Goal: Task Accomplishment & Management: Complete application form

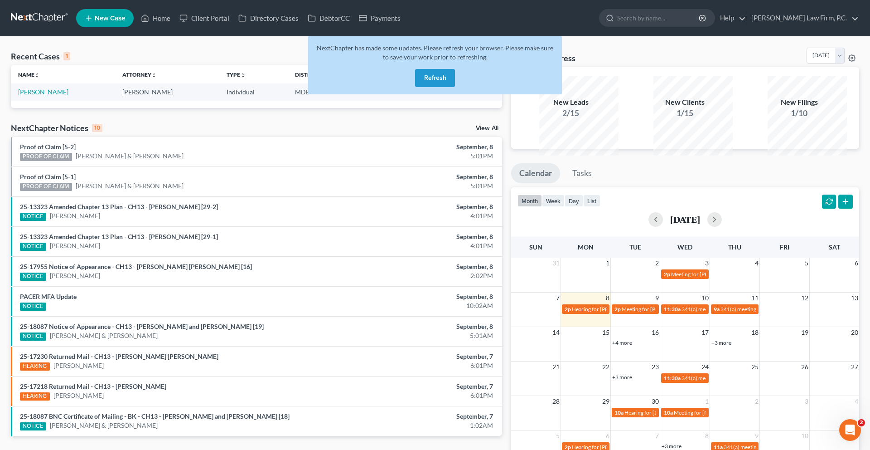
click at [434, 87] on button "Refresh" at bounding box center [435, 78] width 40 height 18
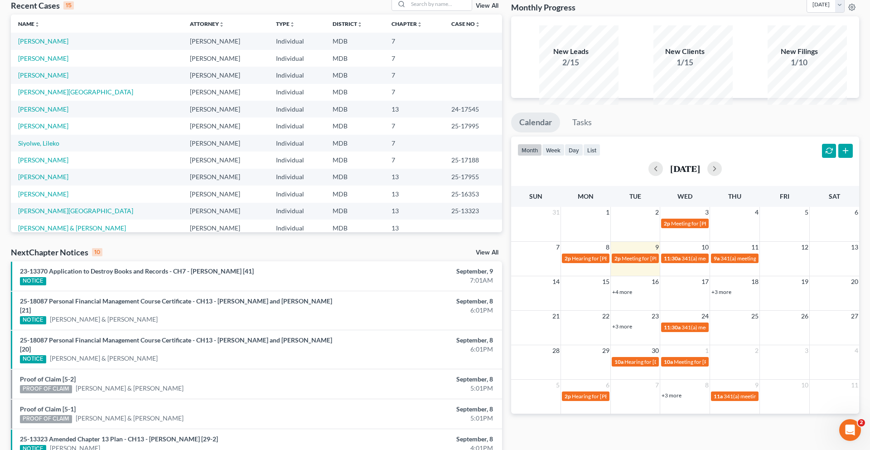
scroll to position [65, 0]
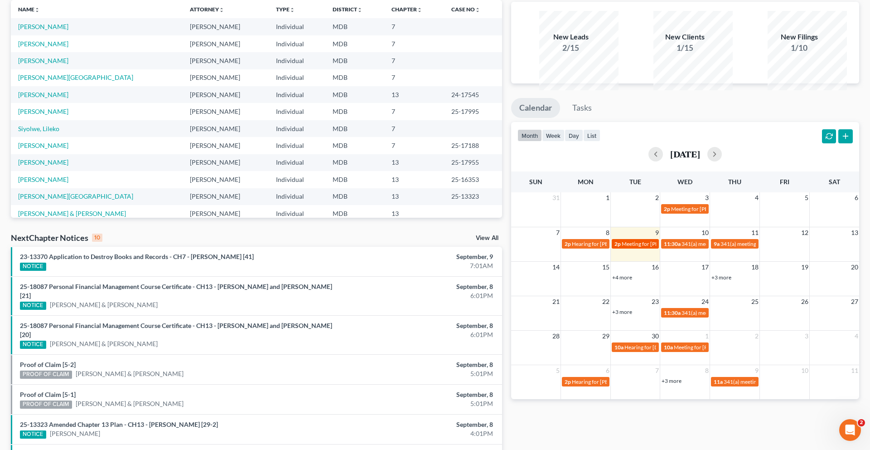
click at [639, 247] on span "Meeting for [PERSON_NAME]" at bounding box center [657, 243] width 71 height 7
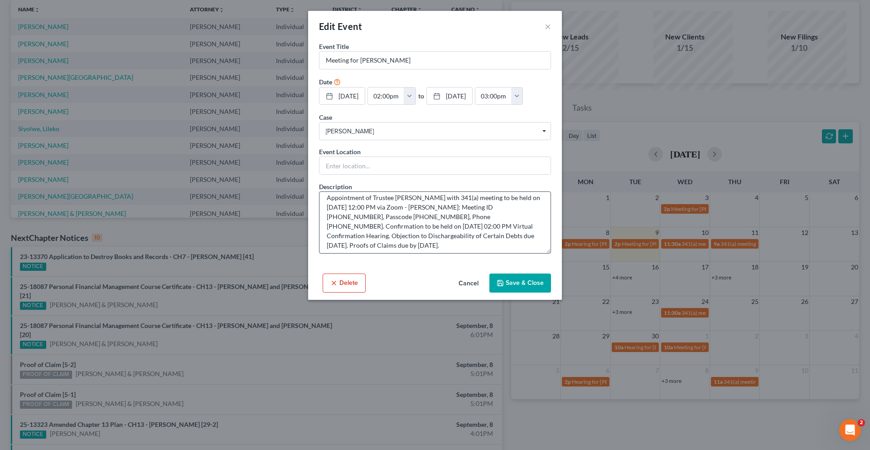
scroll to position [24, 0]
drag, startPoint x: 469, startPoint y: 259, endPoint x: 488, endPoint y: 276, distance: 25.4
click at [488, 253] on textarea "Notice of Chapter 13 Bankruptcy Case, Meeting of Creditors & Notice of Appointm…" at bounding box center [435, 222] width 232 height 62
click at [439, 253] on textarea "Notice of Chapter 13 Bankruptcy Case, Meeting of Creditors & Notice of Appointm…" at bounding box center [435, 222] width 232 height 62
click at [472, 292] on button "Cancel" at bounding box center [468, 283] width 34 height 18
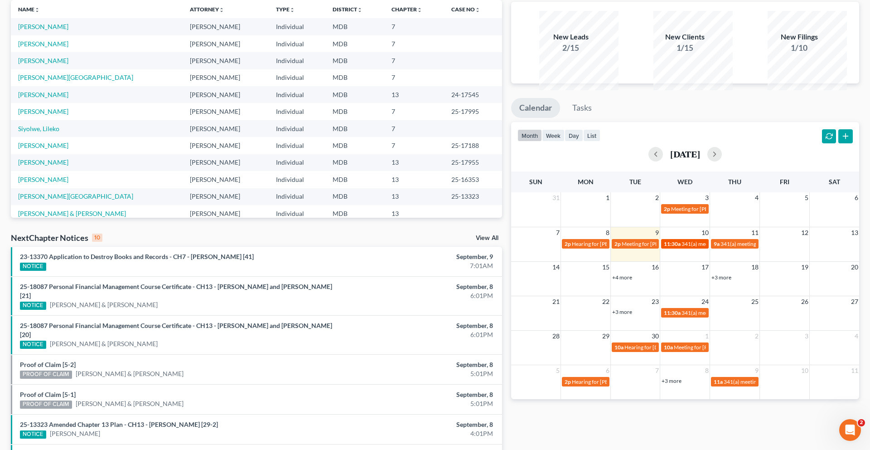
click at [687, 247] on span "341(a) meeting for [PERSON_NAME]" at bounding box center [725, 243] width 87 height 7
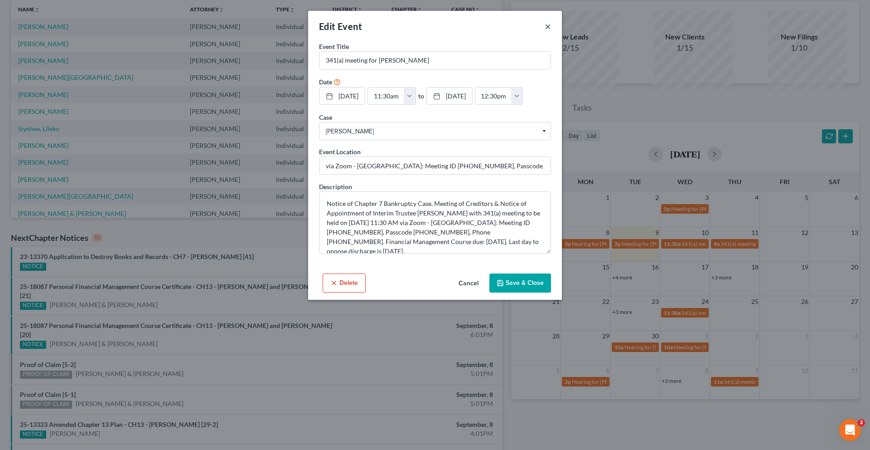
click at [551, 30] on button "×" at bounding box center [548, 26] width 6 height 11
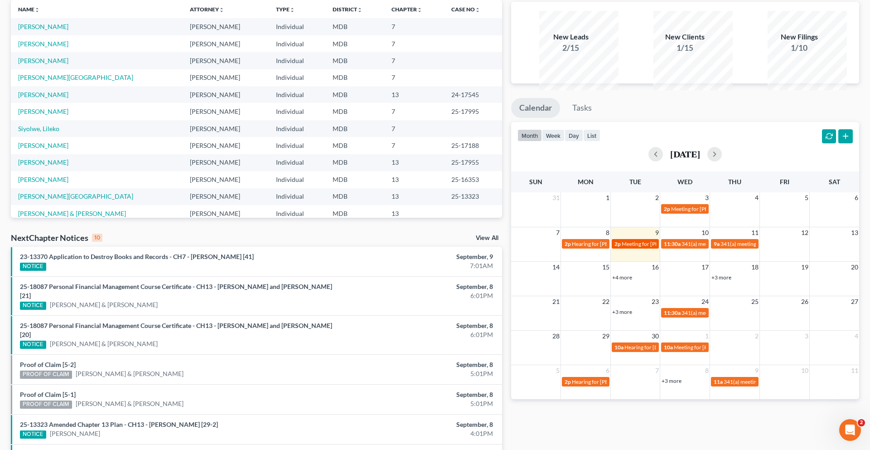
click at [644, 247] on span "Meeting for [PERSON_NAME]" at bounding box center [657, 243] width 71 height 7
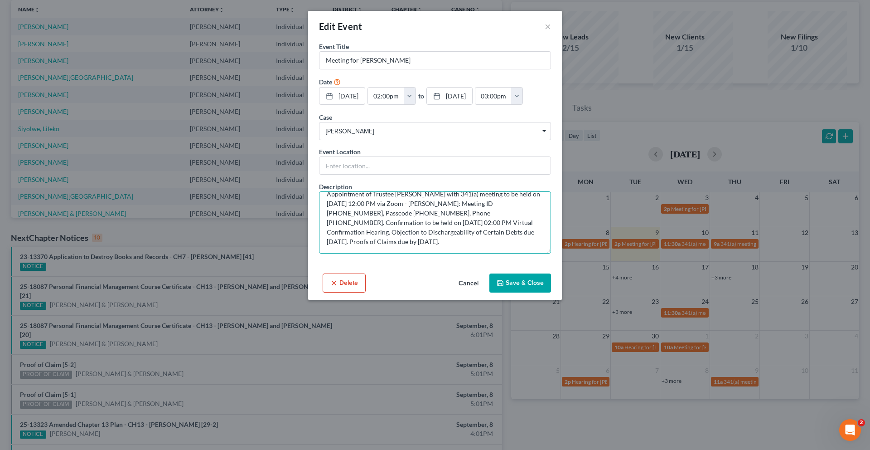
drag, startPoint x: 467, startPoint y: 248, endPoint x: 382, endPoint y: 264, distance: 86.6
click at [382, 253] on textarea "Notice of Chapter 13 Bankruptcy Case, Meeting of Creditors & Notice of Appointm…" at bounding box center [435, 222] width 232 height 62
click at [479, 292] on button "Cancel" at bounding box center [468, 283] width 34 height 18
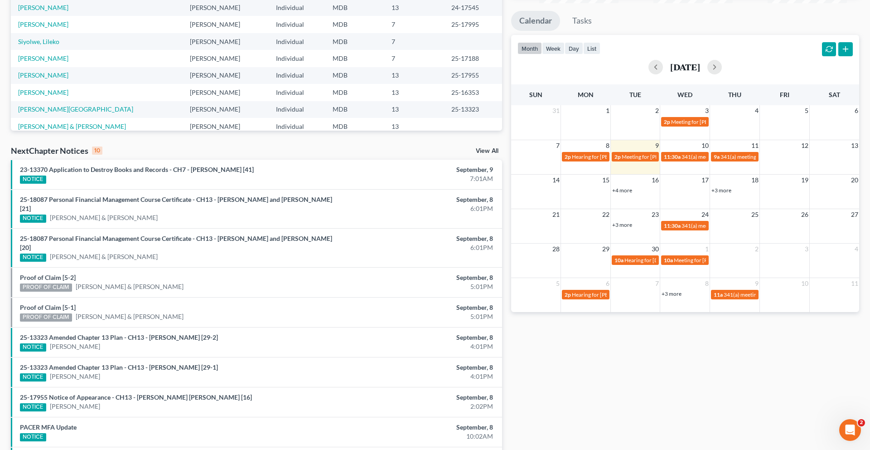
scroll to position [203, 0]
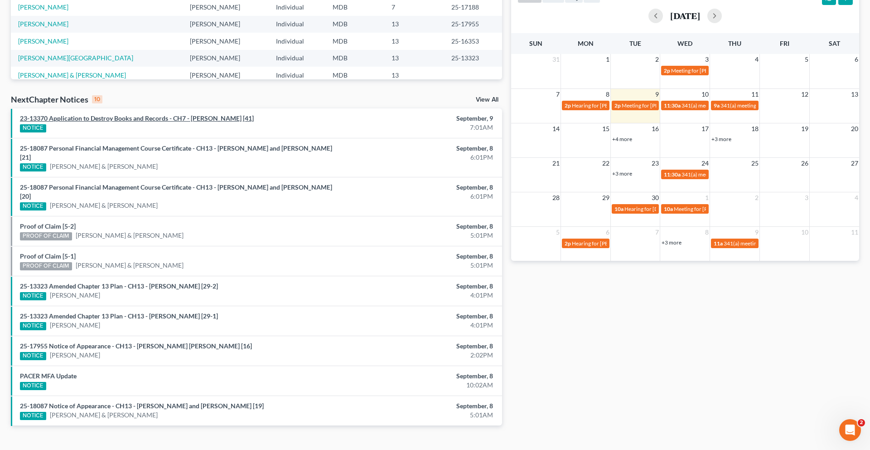
click at [150, 122] on link "23-13370 Application to Destroy Books and Records - CH7 - [PERSON_NAME] [41]" at bounding box center [137, 118] width 234 height 8
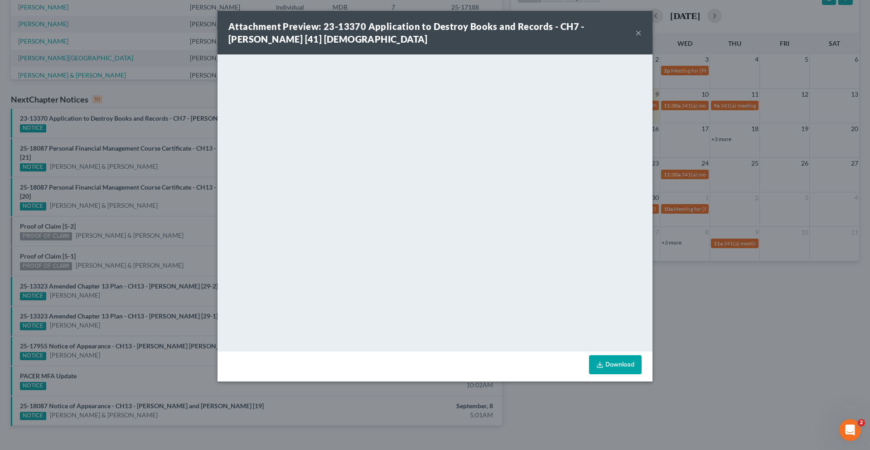
click at [642, 38] on button "×" at bounding box center [638, 32] width 6 height 11
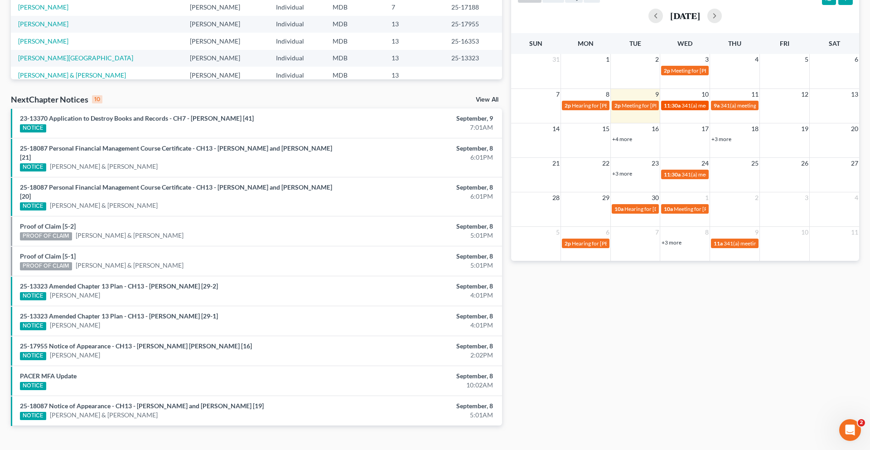
click at [673, 109] on span "11:30a" at bounding box center [672, 105] width 17 height 7
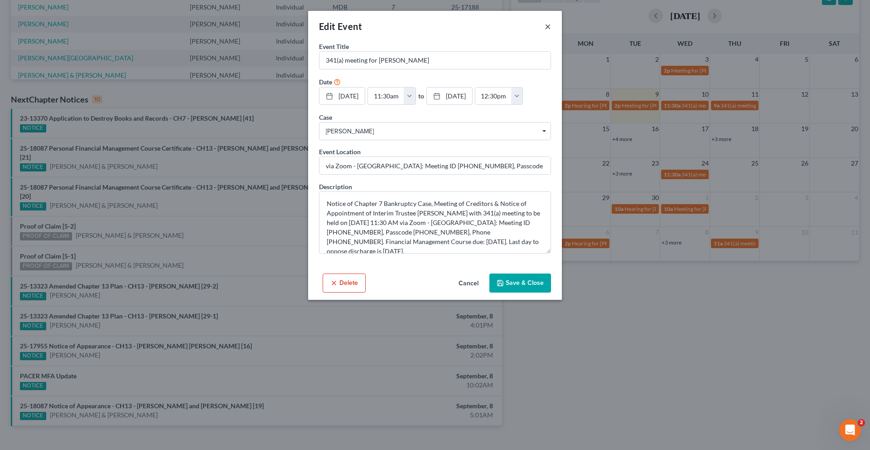
click at [551, 32] on button "×" at bounding box center [548, 26] width 6 height 11
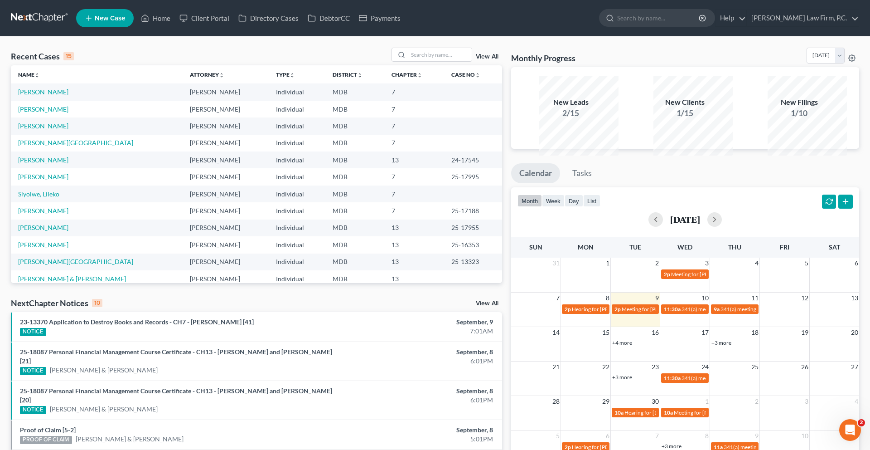
scroll to position [5, 0]
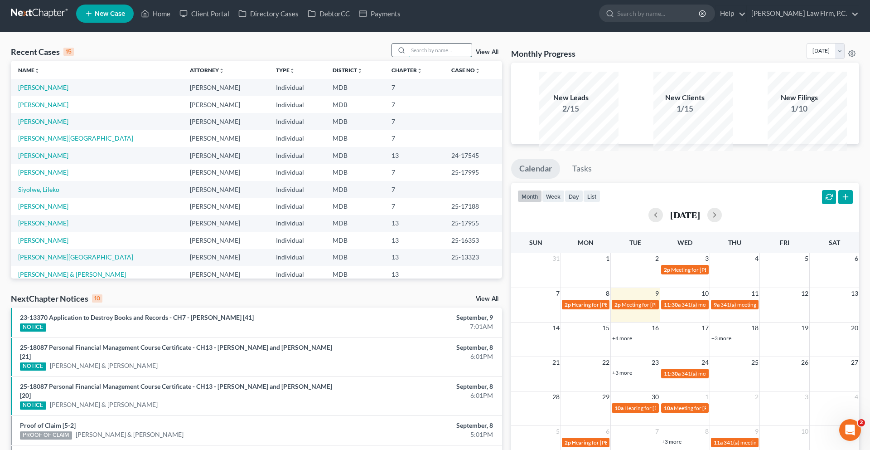
click at [408, 57] on input "search" at bounding box center [439, 50] width 63 height 13
type input "[PERSON_NAME]"
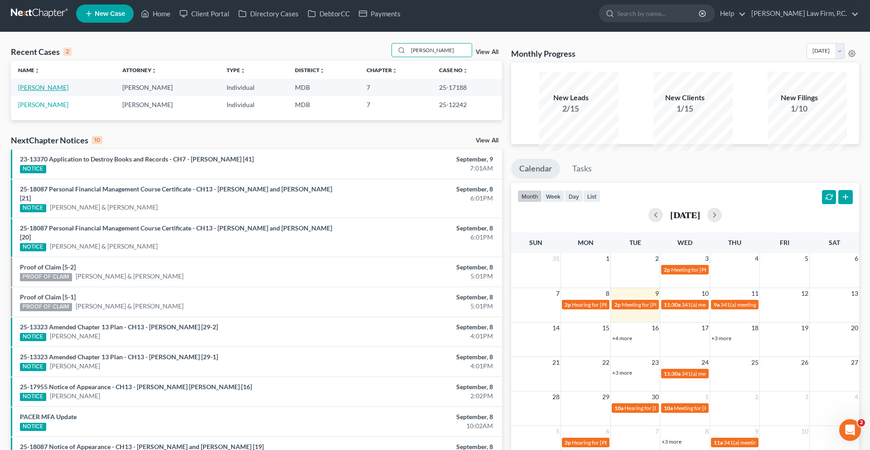
click at [51, 91] on link "[PERSON_NAME]" at bounding box center [43, 87] width 50 height 8
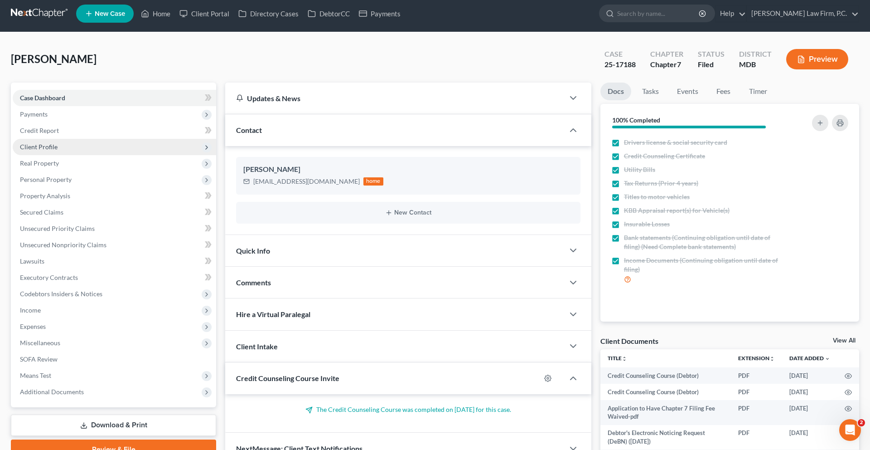
click at [57, 155] on span "Client Profile" at bounding box center [114, 147] width 203 height 16
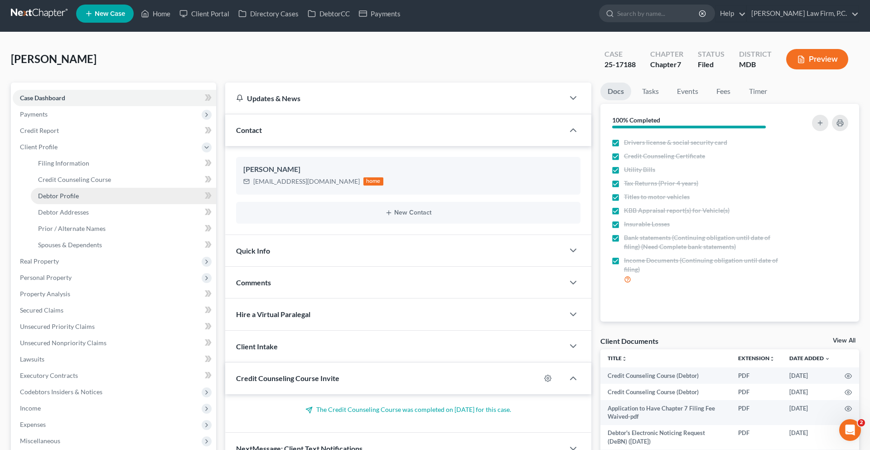
click at [71, 204] on link "Debtor Profile" at bounding box center [123, 196] width 185 height 16
select select "2"
select select "0"
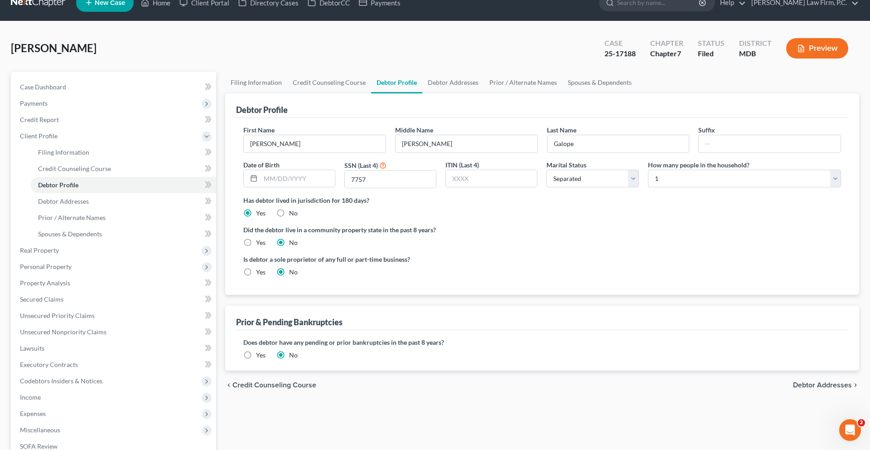
scroll to position [19, 0]
